Goal: Obtain resource: Obtain resource

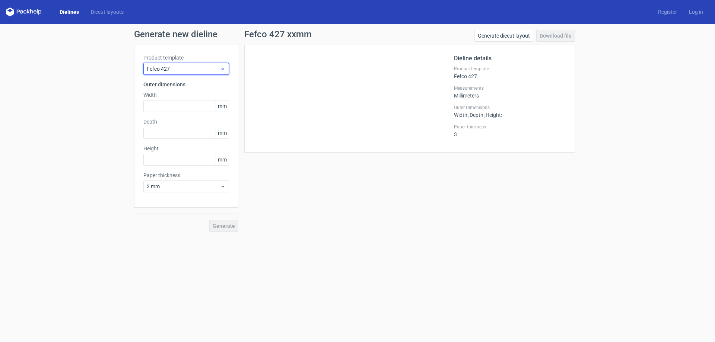
click at [222, 70] on icon at bounding box center [223, 69] width 6 height 6
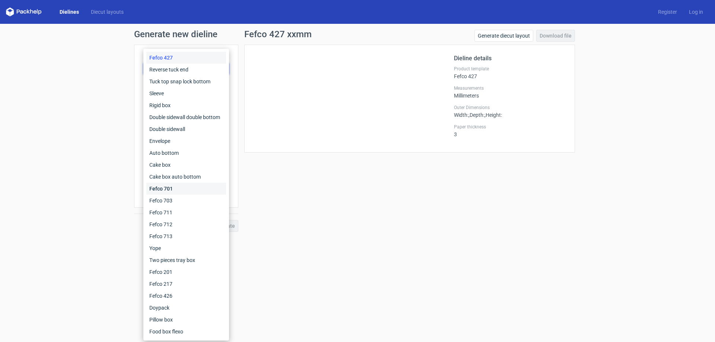
click at [177, 188] on div "Fefco 701" at bounding box center [186, 189] width 80 height 12
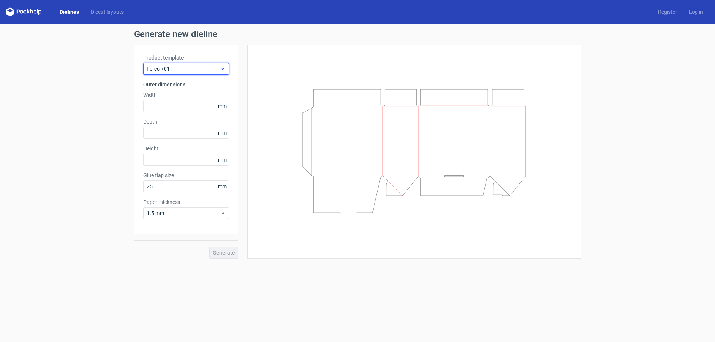
click at [226, 68] on div "Fefco 701" at bounding box center [186, 69] width 86 height 12
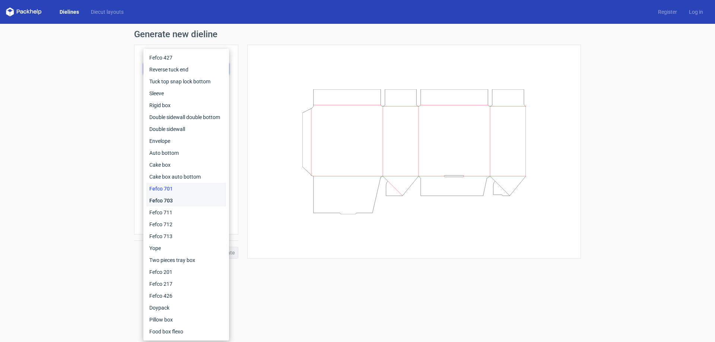
click at [172, 200] on div "Fefco 703" at bounding box center [186, 201] width 80 height 12
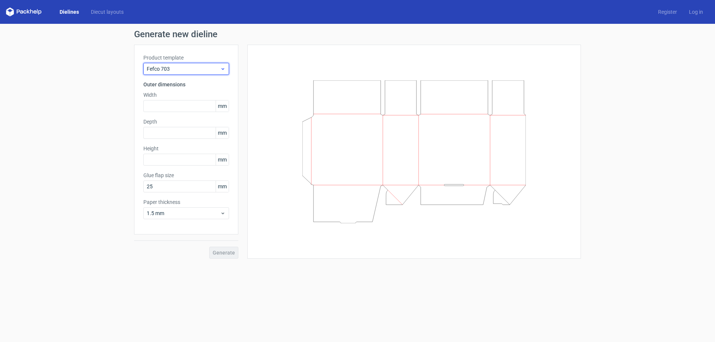
click at [222, 70] on icon at bounding box center [223, 69] width 6 height 6
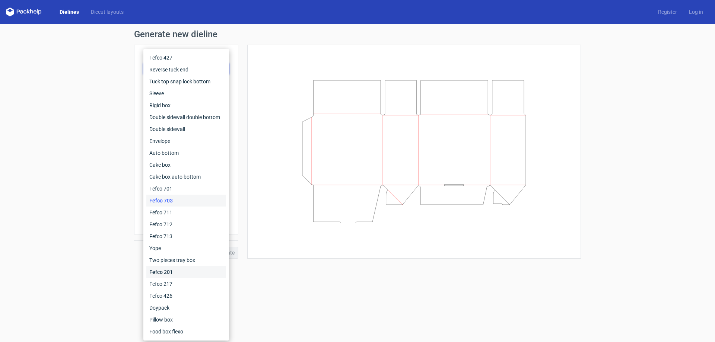
click at [165, 272] on div "Fefco 201" at bounding box center [186, 272] width 80 height 12
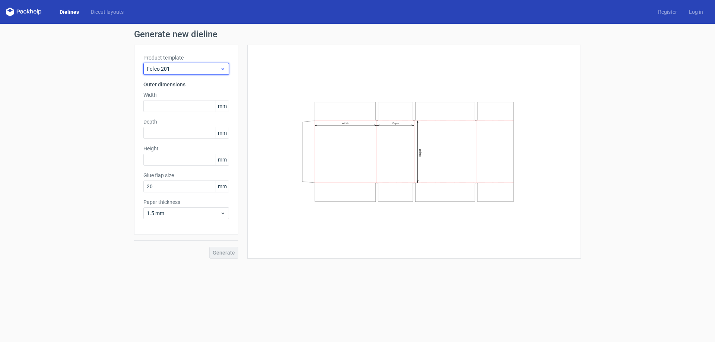
click at [221, 70] on icon at bounding box center [223, 69] width 6 height 6
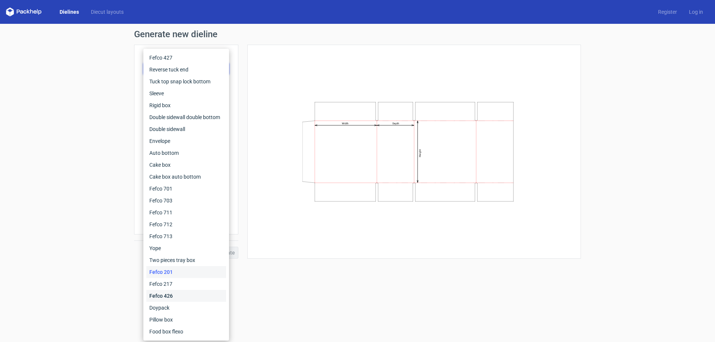
click at [170, 293] on div "Fefco 426" at bounding box center [186, 296] width 80 height 12
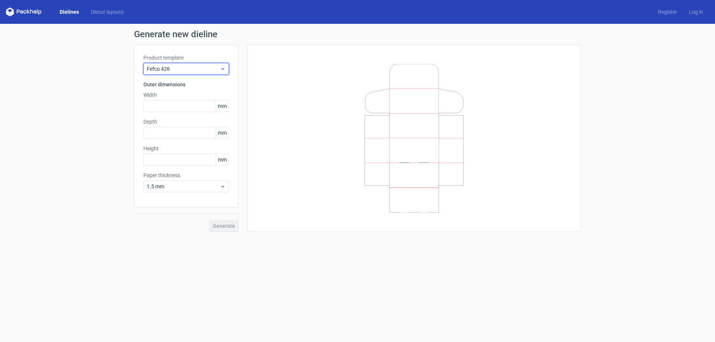
click at [221, 67] on icon at bounding box center [223, 69] width 6 height 6
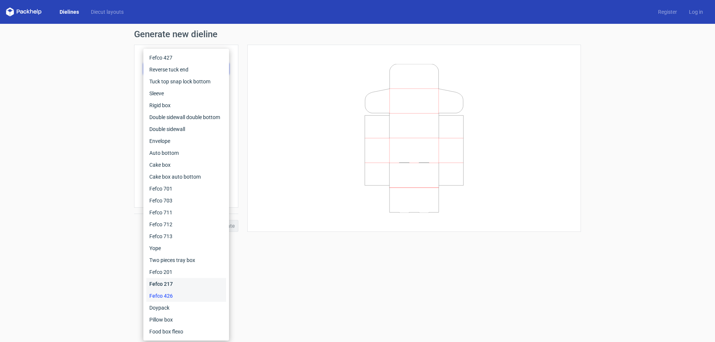
click at [173, 283] on div "Fefco 217" at bounding box center [186, 284] width 80 height 12
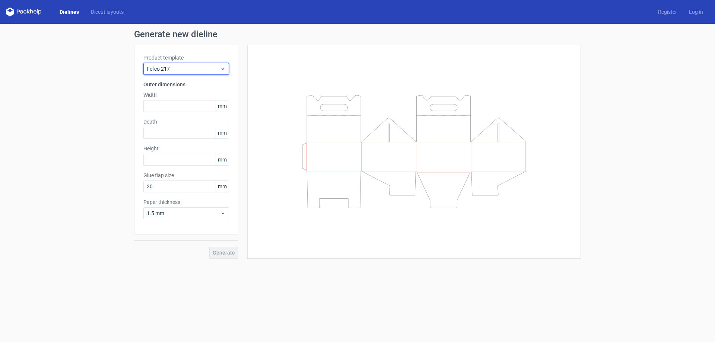
click at [222, 67] on icon at bounding box center [223, 69] width 6 height 6
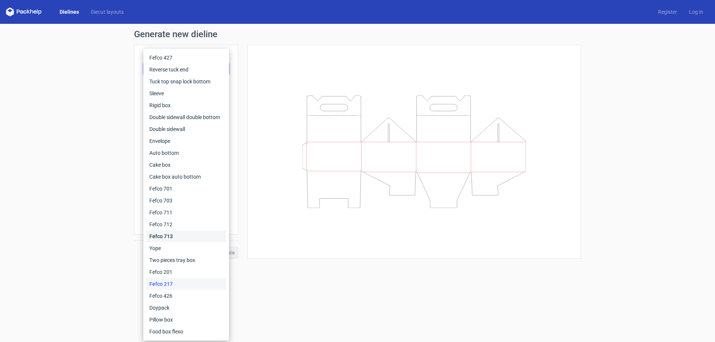
click at [177, 233] on div "Fefco 713" at bounding box center [186, 236] width 80 height 12
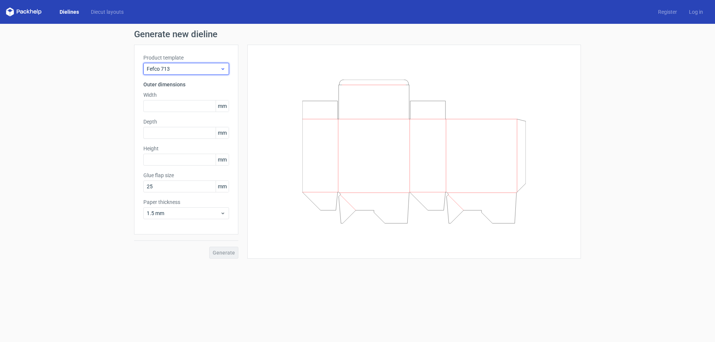
click at [222, 69] on icon at bounding box center [223, 69] width 6 height 6
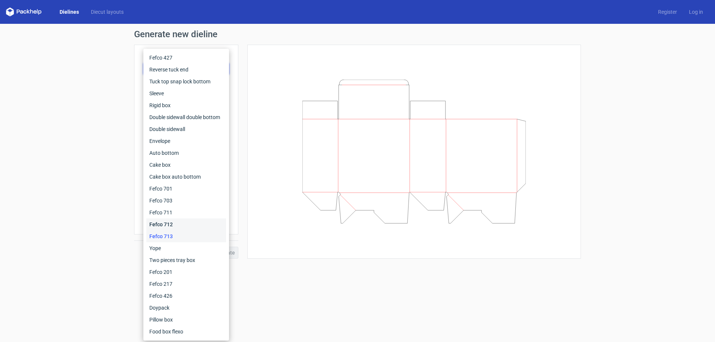
click at [173, 221] on div "Fefco 712" at bounding box center [186, 225] width 80 height 12
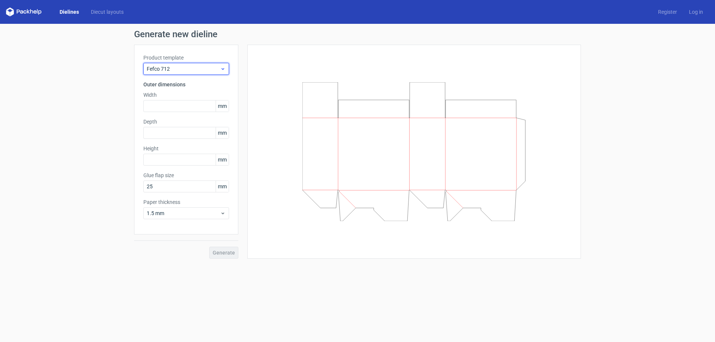
click at [223, 69] on use at bounding box center [222, 69] width 3 height 2
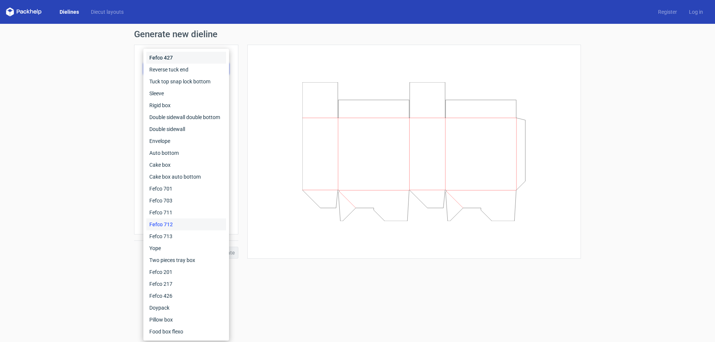
click at [164, 60] on div "Fefco 427" at bounding box center [186, 58] width 80 height 12
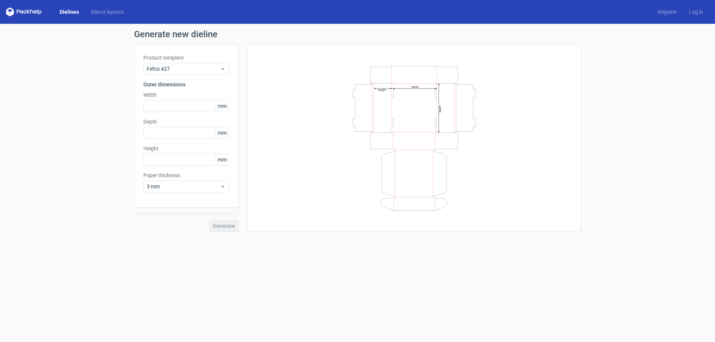
click at [184, 84] on h3 "Outer dimensions" at bounding box center [186, 84] width 86 height 7
click at [157, 106] on input "text" at bounding box center [186, 106] width 86 height 12
type input "230"
click at [167, 131] on input "text" at bounding box center [186, 133] width 86 height 12
type input "160"
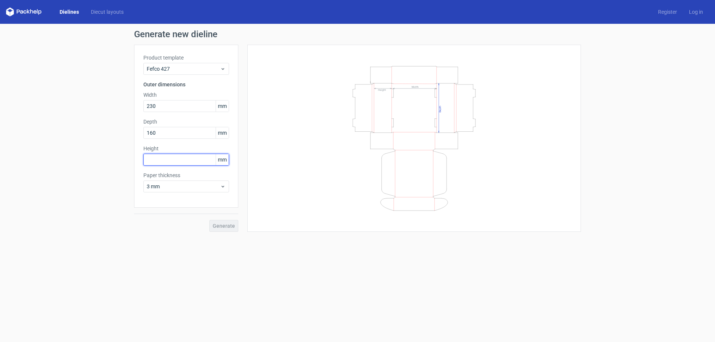
click at [153, 160] on input "text" at bounding box center [186, 160] width 86 height 12
type input "50"
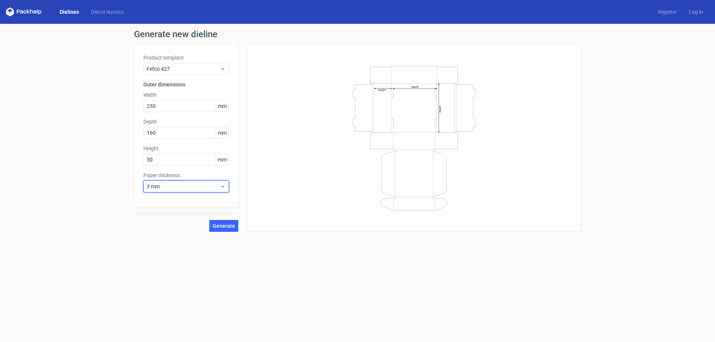
click at [221, 186] on use at bounding box center [222, 187] width 3 height 2
click at [167, 250] on div "3 mm" at bounding box center [186, 251] width 80 height 12
click at [221, 226] on span "Generate" at bounding box center [224, 225] width 22 height 5
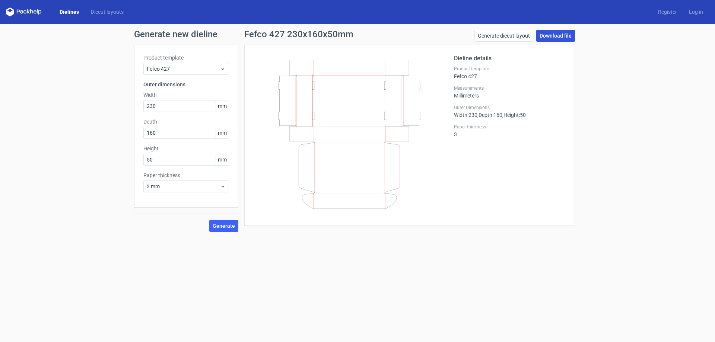
click at [561, 34] on link "Download file" at bounding box center [555, 36] width 39 height 12
click at [224, 186] on use at bounding box center [222, 187] width 3 height 2
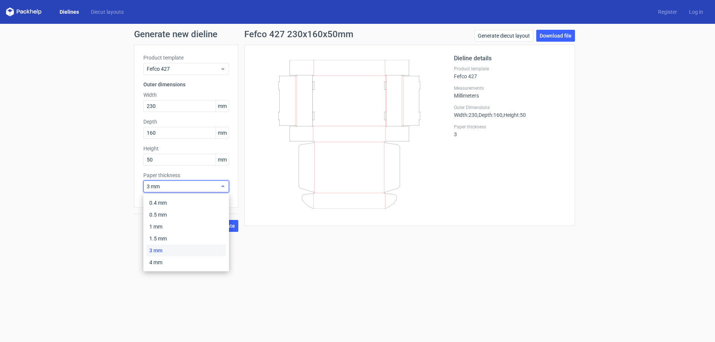
click at [181, 185] on span "3 mm" at bounding box center [183, 186] width 73 height 7
click at [223, 186] on use at bounding box center [222, 187] width 3 height 2
click at [173, 239] on div "1.5 mm" at bounding box center [186, 239] width 80 height 12
click at [223, 188] on icon at bounding box center [223, 187] width 6 height 6
click at [186, 251] on div "3 mm" at bounding box center [186, 251] width 80 height 12
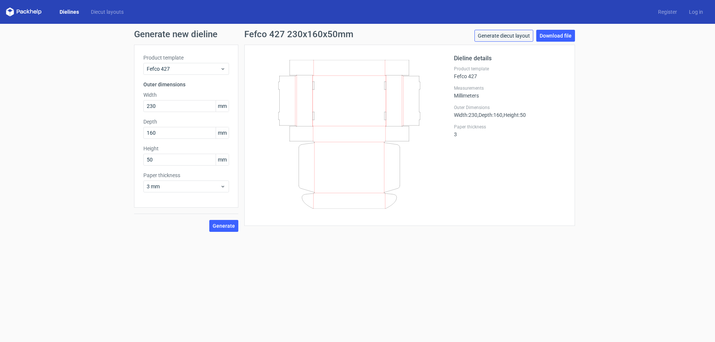
click at [505, 36] on link "Generate diecut layout" at bounding box center [503, 36] width 59 height 12
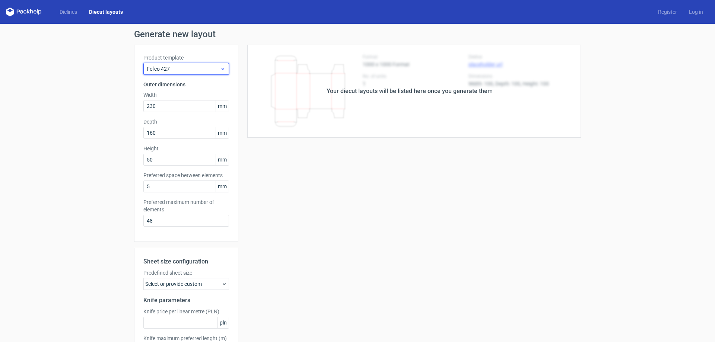
click at [221, 69] on use at bounding box center [222, 69] width 3 height 2
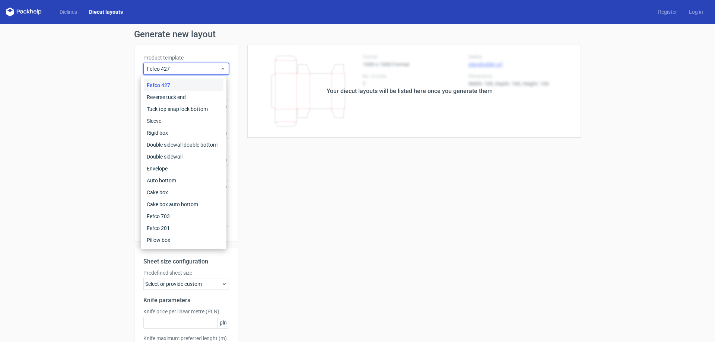
click at [173, 86] on div "Fefco 427" at bounding box center [184, 85] width 80 height 12
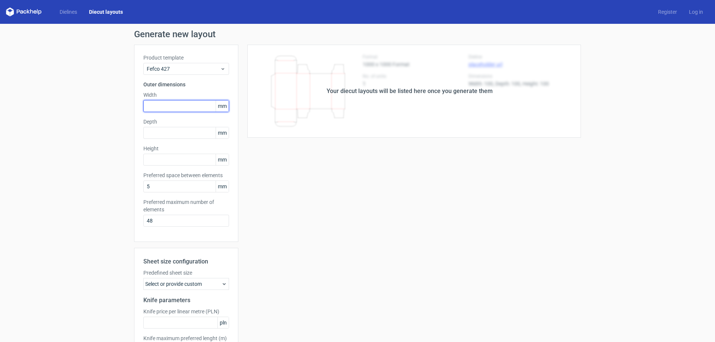
click at [186, 104] on input "text" at bounding box center [186, 106] width 86 height 12
type input "230"
click at [159, 139] on div "Product template Fefco 427 Outer dimensions Width 230 mm Depth mm Height mm Pre…" at bounding box center [186, 143] width 104 height 197
click at [162, 135] on input "text" at bounding box center [186, 133] width 86 height 12
type input "155"
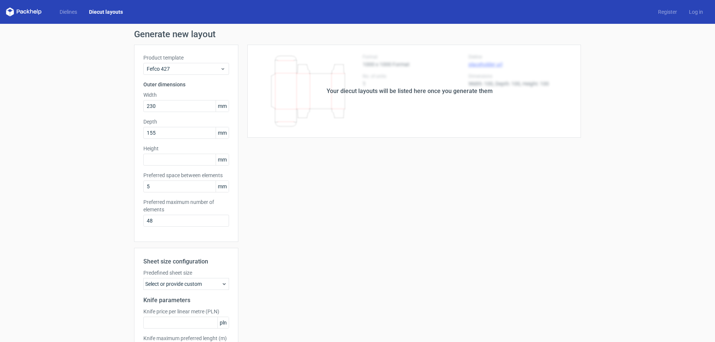
click at [157, 166] on div "Product template Fefco 427 Outer dimensions Width 230 mm Depth 155 mm Height mm…" at bounding box center [186, 143] width 104 height 197
click at [156, 165] on input "text" at bounding box center [186, 160] width 86 height 12
type input "50"
click at [170, 183] on input "5" at bounding box center [186, 187] width 86 height 12
click at [222, 188] on span "mm" at bounding box center [222, 186] width 13 height 11
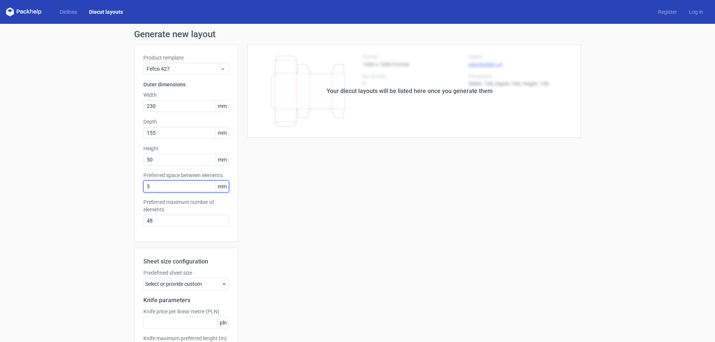
drag, startPoint x: 172, startPoint y: 188, endPoint x: 122, endPoint y: 189, distance: 50.3
click at [124, 189] on div "Generate new layout Product template Fefco 427 Outer dimensions Width 230 mm De…" at bounding box center [357, 212] width 715 height 377
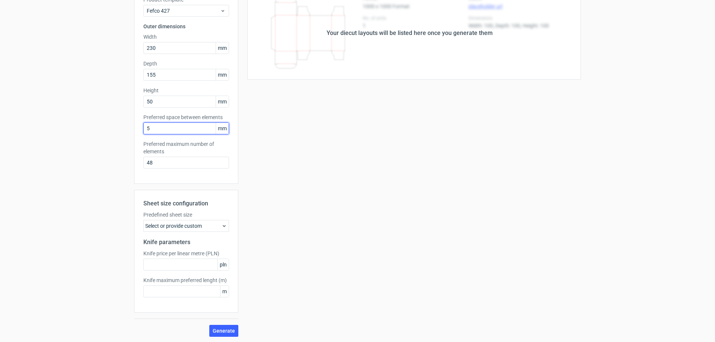
scroll to position [59, 0]
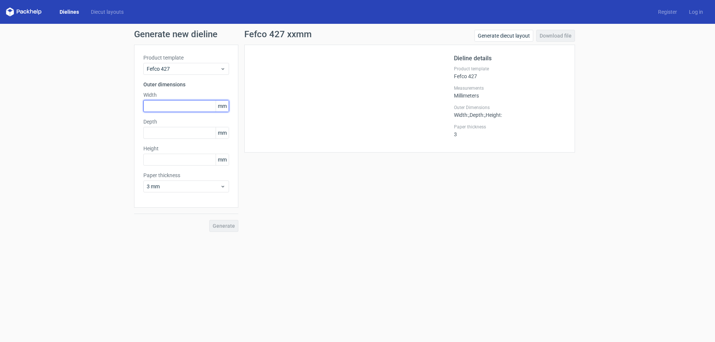
click at [193, 104] on input "text" at bounding box center [186, 106] width 86 height 12
type input "230"
click at [171, 130] on input "text" at bounding box center [186, 133] width 86 height 12
type input "155"
click at [164, 159] on input "text" at bounding box center [186, 160] width 86 height 12
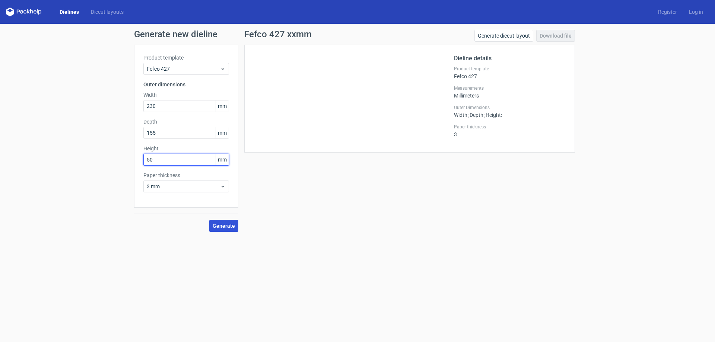
type input "50"
click at [228, 222] on button "Generate" at bounding box center [223, 226] width 29 height 12
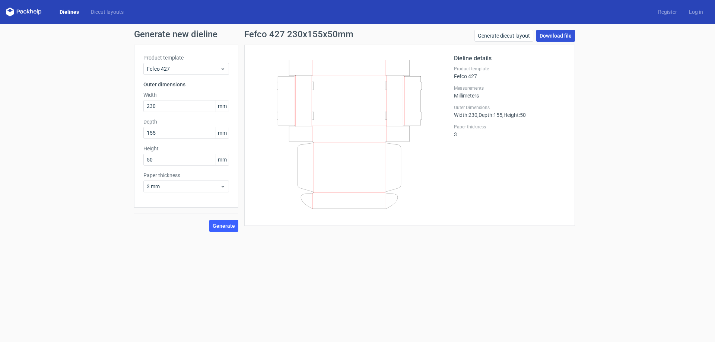
click at [568, 32] on link "Download file" at bounding box center [555, 36] width 39 height 12
